Goal: Ask a question

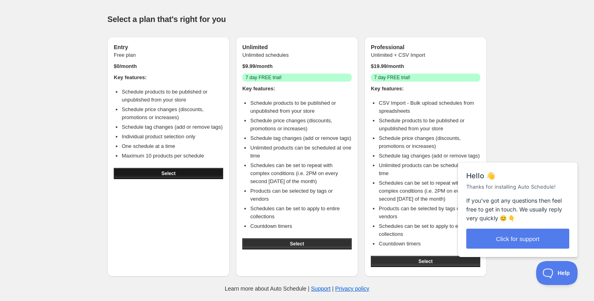
click at [190, 179] on button "Select" at bounding box center [168, 173] width 109 height 11
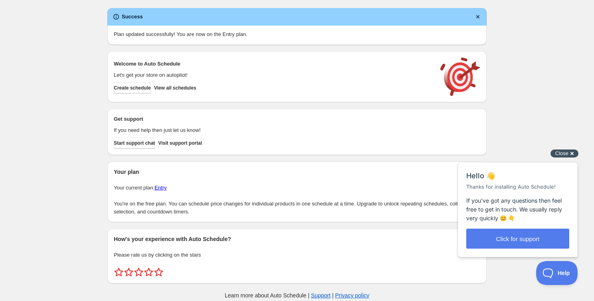
click at [572, 155] on div "Close cross-small" at bounding box center [565, 153] width 28 height 8
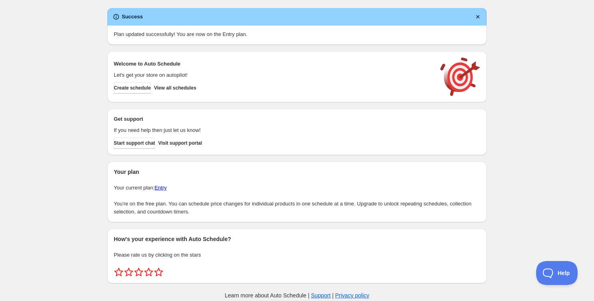
scroll to position [10, 0]
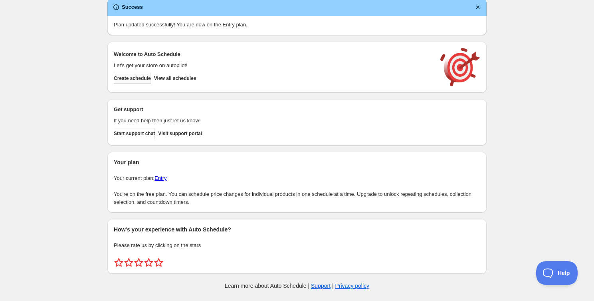
click at [136, 81] on button "Create schedule" at bounding box center [132, 78] width 37 height 11
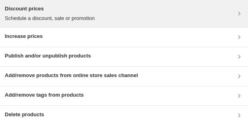
click at [45, 22] on p "Schedule a discount, sale or promotion" at bounding box center [50, 18] width 90 height 8
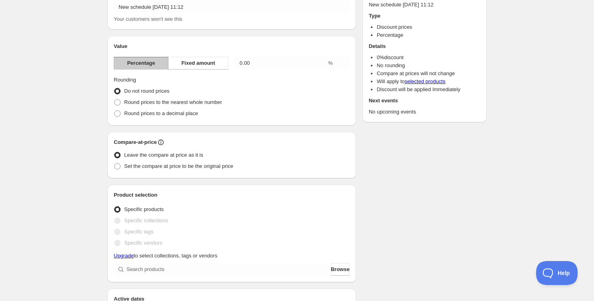
scroll to position [48, 0]
click at [242, 66] on input "0.00" at bounding box center [281, 62] width 92 height 13
type input "0"
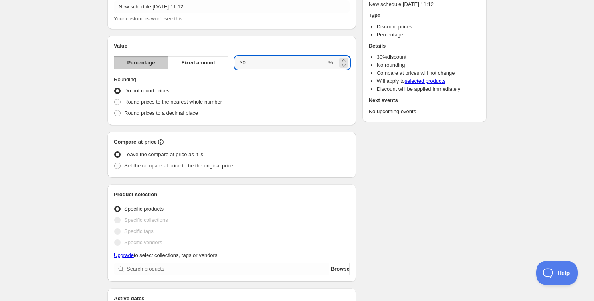
type input "30"
click at [258, 85] on div "Do not round prices" at bounding box center [232, 90] width 236 height 11
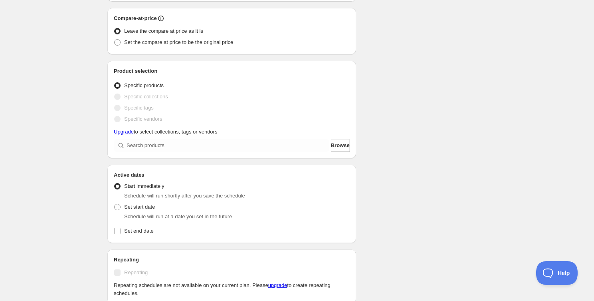
scroll to position [173, 0]
click at [118, 95] on span at bounding box center [117, 95] width 6 height 6
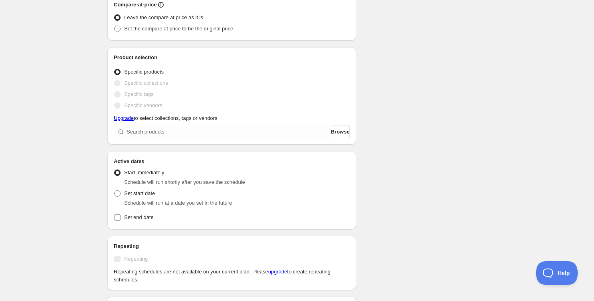
scroll to position [0, 0]
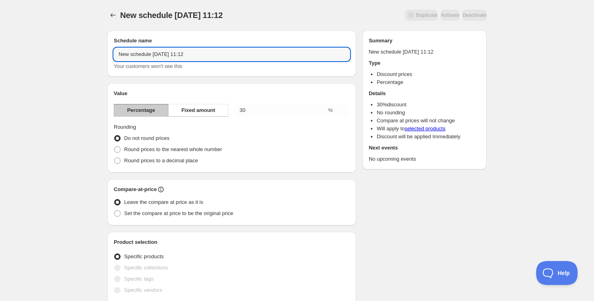
drag, startPoint x: 202, startPoint y: 54, endPoint x: 111, endPoint y: 54, distance: 91.0
click at [111, 54] on div "Schedule name New schedule [DATE] 11:12 Your customers won't see this" at bounding box center [231, 53] width 249 height 46
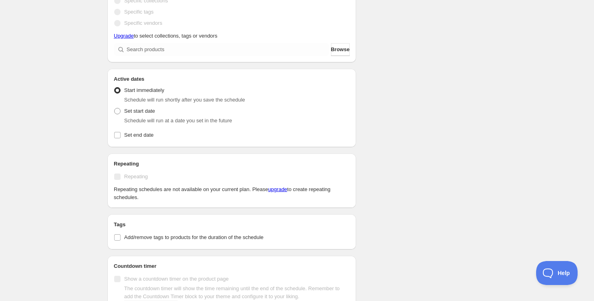
scroll to position [339, 0]
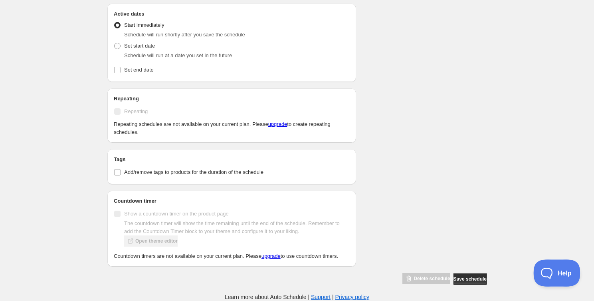
click at [561, 269] on span "Help" at bounding box center [554, 271] width 42 height 6
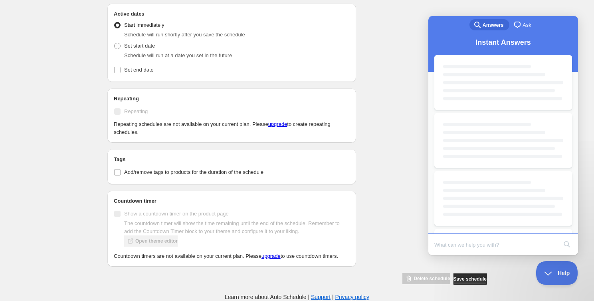
scroll to position [0, 0]
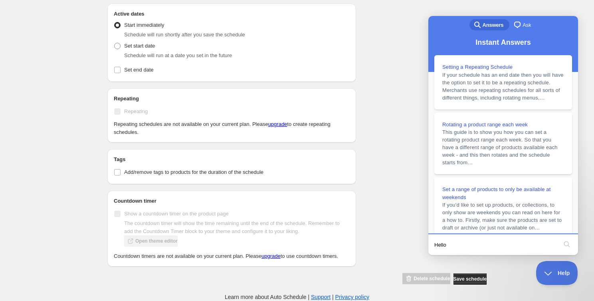
type input "Hello,"
click button "search" at bounding box center [567, 244] width 13 height 13
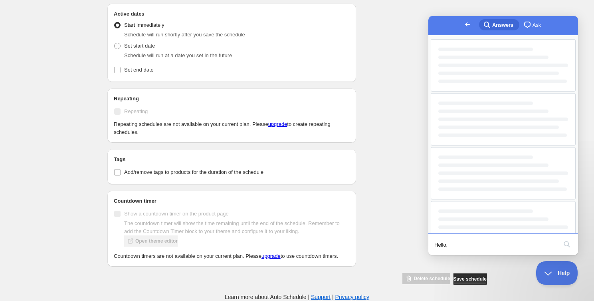
click at [561, 238] on button "search" at bounding box center [567, 244] width 13 height 13
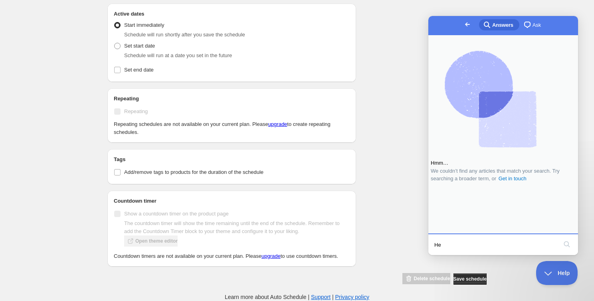
type input "H"
type input "will the discounts show as a strike through?"
click at [561, 238] on button "search" at bounding box center [567, 244] width 13 height 13
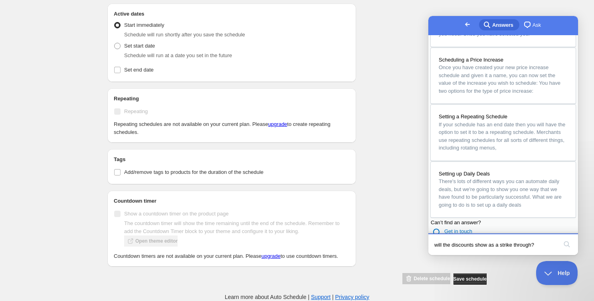
scroll to position [543, 0]
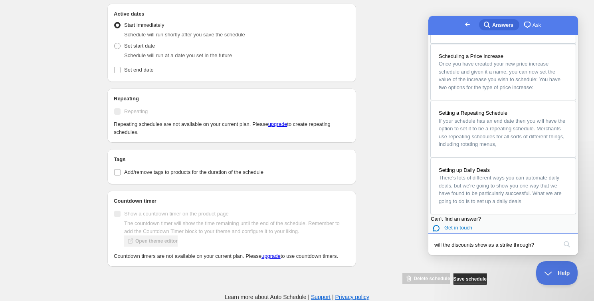
drag, startPoint x: 544, startPoint y: 244, endPoint x: 392, endPoint y: 241, distance: 151.8
click at [428, 241] on html "Go back search-medium Answers chat-square Ask Scheduling a Discount Once you ha…" at bounding box center [503, 135] width 150 height 239
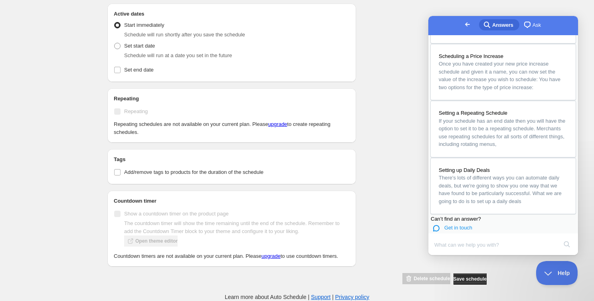
click at [449, 224] on span "Get in touch" at bounding box center [458, 227] width 28 height 6
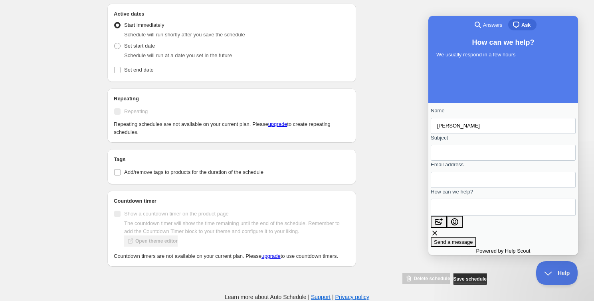
type input "[PERSON_NAME]"
click at [480, 155] on input "Subject" at bounding box center [503, 152] width 132 height 14
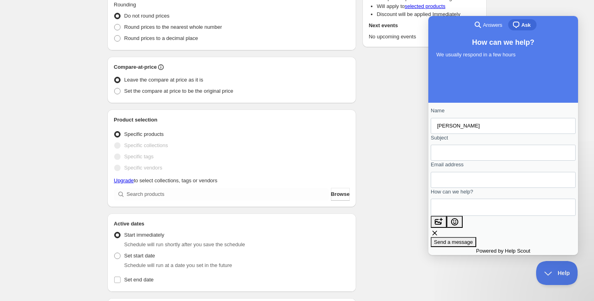
scroll to position [113, 0]
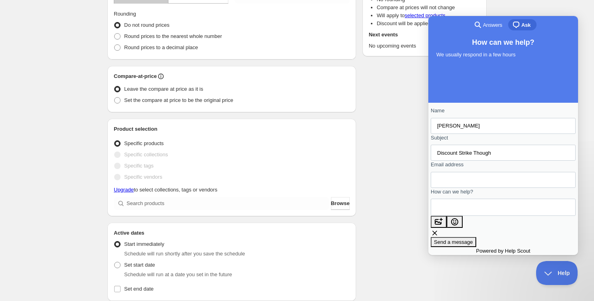
type input "Discount Strike Though"
click at [451, 185] on input "Email address" at bounding box center [503, 180] width 132 height 14
type input "[PERSON_NAME][EMAIL_ADDRESS][DOMAIN_NAME]"
click at [478, 215] on textarea "How can we help?" at bounding box center [473, 207] width 72 height 16
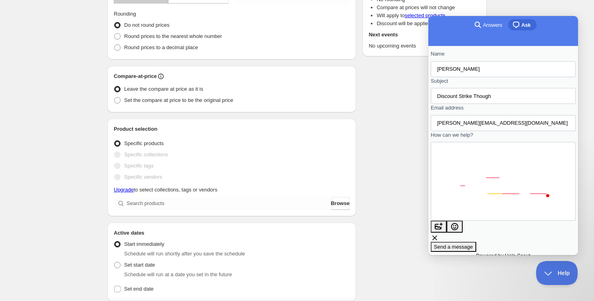
scroll to position [58, 0]
click at [477, 219] on div "Contact form" at bounding box center [503, 180] width 145 height 79
click at [460, 158] on textarea "Hello, I have just downloaded this app and am creating my first discount. I am …" at bounding box center [448, 180] width 23 height 64
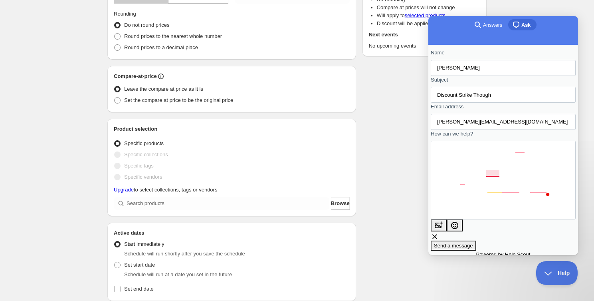
click at [460, 183] on textarea "Hello, I have just downloaded this app and I am creating my first discount. I a…" at bounding box center [448, 180] width 23 height 64
click at [460, 193] on textarea "Hello, I have just downloaded this app and I am creating my first discount. I a…" at bounding box center [448, 180] width 23 height 64
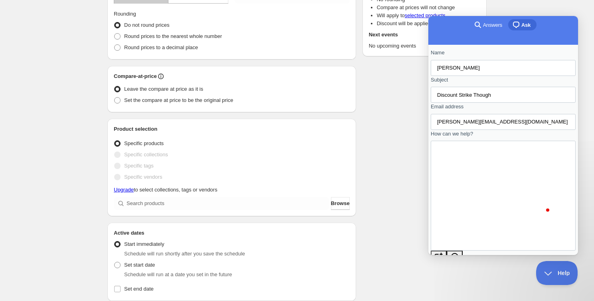
scroll to position [28, 0]
click at [460, 212] on textarea "Hello, I have just downloaded this app and I am creating my first discount. I a…" at bounding box center [448, 196] width 23 height 80
type textarea "Hello, I have just downloaded this app and I am creating my first discount. I a…"
click at [473, 274] on span "Send a message" at bounding box center [453, 277] width 39 height 6
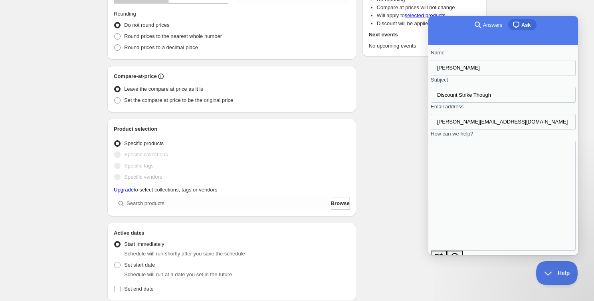
scroll to position [0, 0]
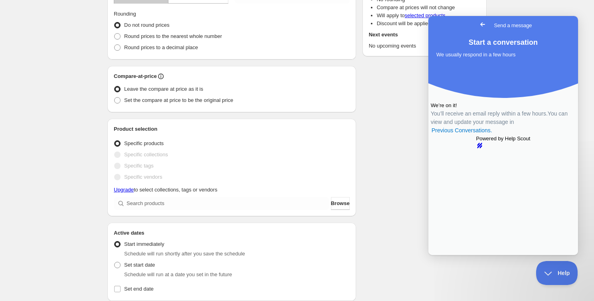
click at [410, 85] on div "Schedule name New schedule [DATE] 11:12 Your customers won't see this Value Per…" at bounding box center [294, 207] width 386 height 593
click at [478, 24] on span "Go back" at bounding box center [483, 25] width 10 height 10
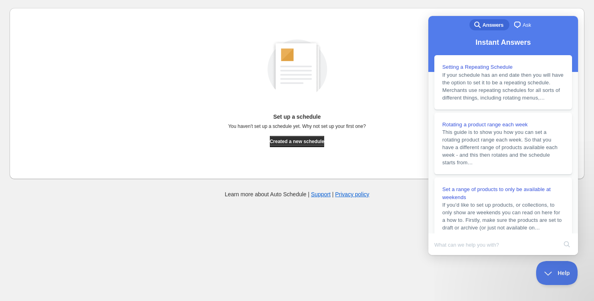
click at [369, 175] on div "Cancel Discount prices Schedule a discount, sale or promotion Increase prices P…" at bounding box center [297, 93] width 575 height 171
click at [553, 263] on button "Help" at bounding box center [554, 271] width 42 height 24
